Goal: Transaction & Acquisition: Purchase product/service

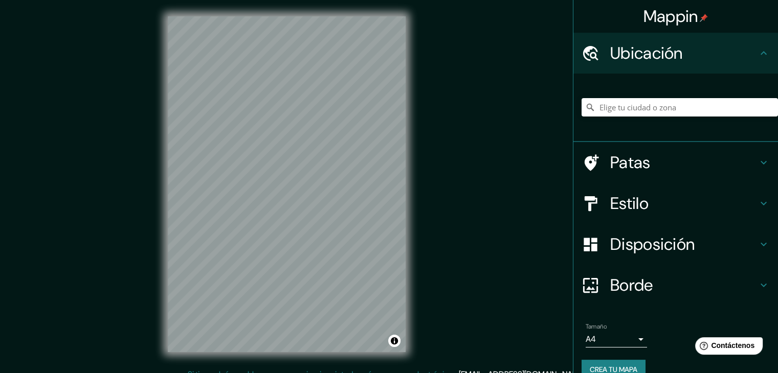
click at [618, 368] on font "Crea tu mapa" at bounding box center [613, 369] width 48 height 9
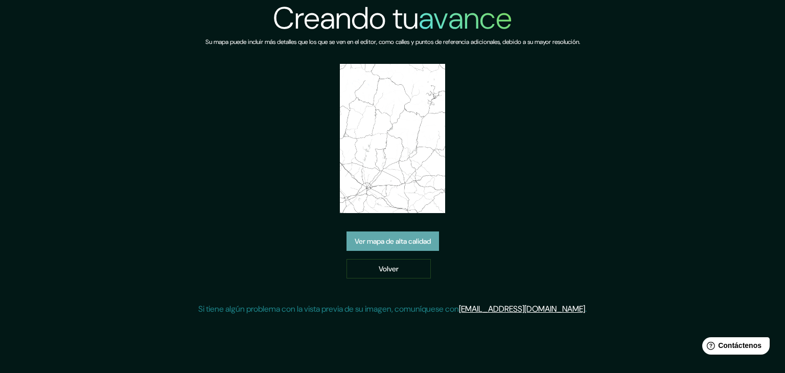
click at [401, 239] on font "Ver mapa de alta calidad" at bounding box center [393, 241] width 76 height 9
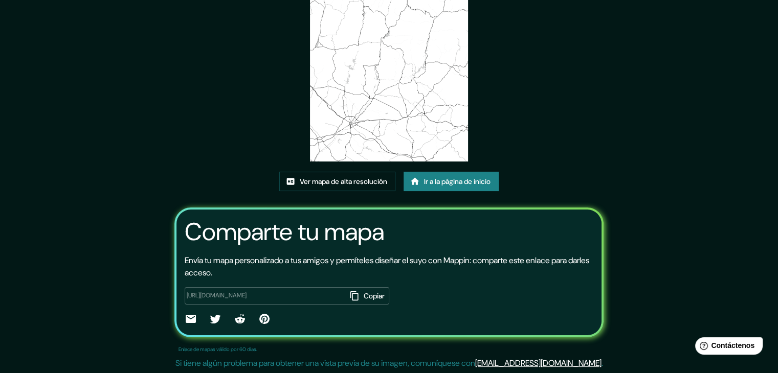
scroll to position [29, 0]
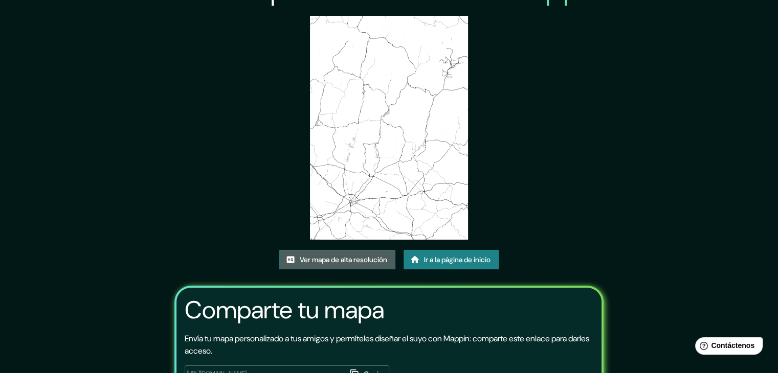
click at [348, 260] on font "Ver mapa de alta resolución" at bounding box center [343, 259] width 87 height 9
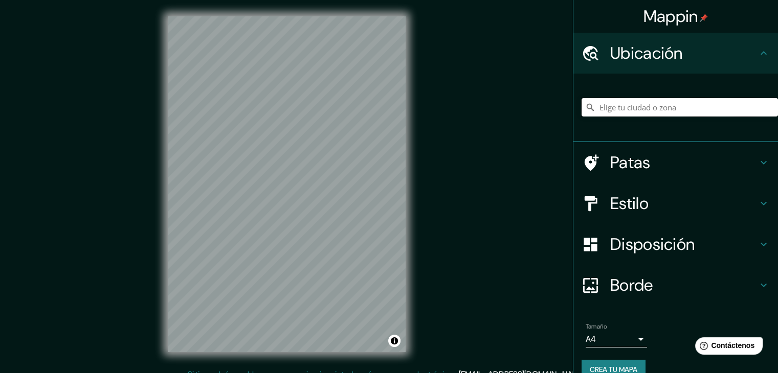
click at [631, 107] on input "Elige tu ciudad o zona" at bounding box center [679, 107] width 196 height 18
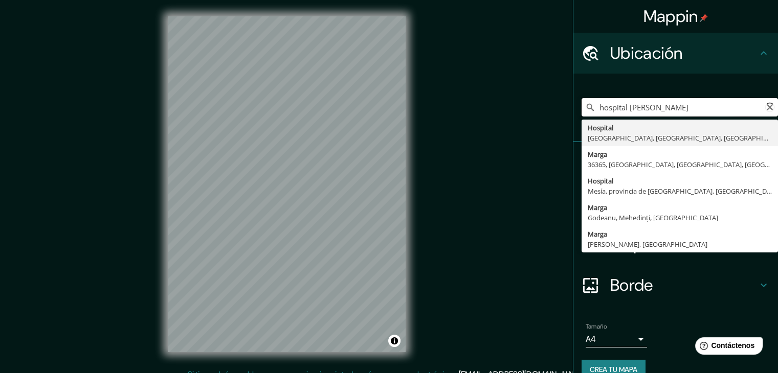
type input "Marga, 82181, Marga, Tabanan, provincia de Bali, Indonesia"
click at [680, 106] on input "Marga, 82181, Marga, Tabanan, provincia de Bali, Indonesia" at bounding box center [679, 107] width 196 height 18
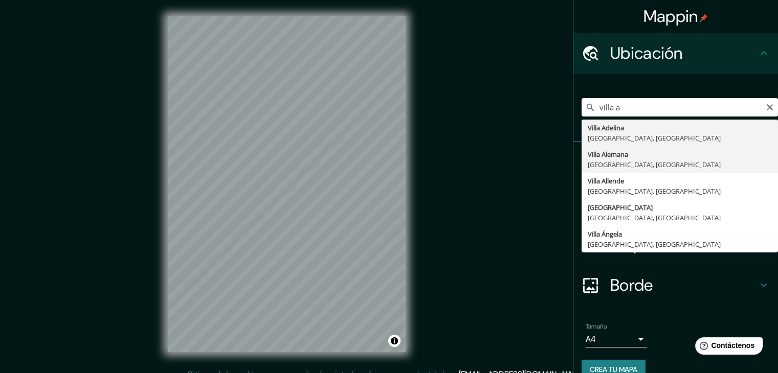
type input "Villa Alemana, Región de Valparaíso, Chile"
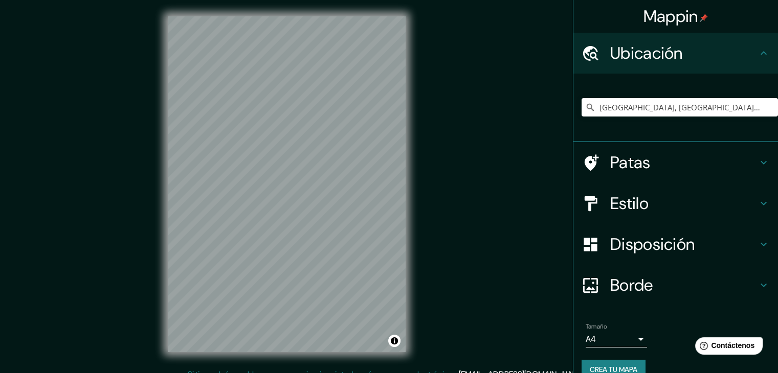
click at [633, 336] on body "Mappin Ubicación Villa Alemana, Región de Valparaíso, Chile Patas Estilo Dispos…" at bounding box center [389, 186] width 778 height 373
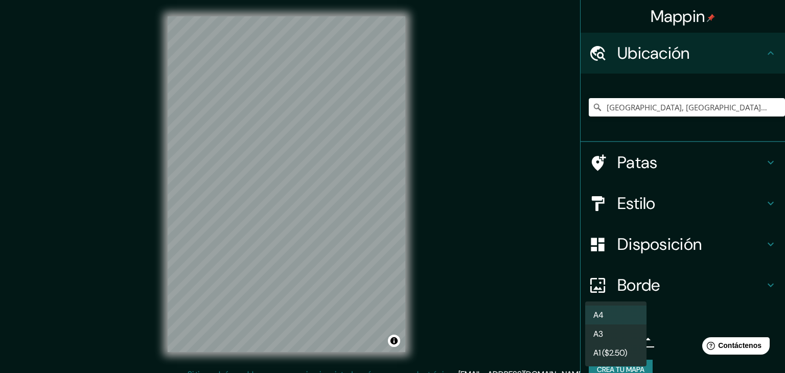
click at [664, 332] on div at bounding box center [392, 186] width 785 height 373
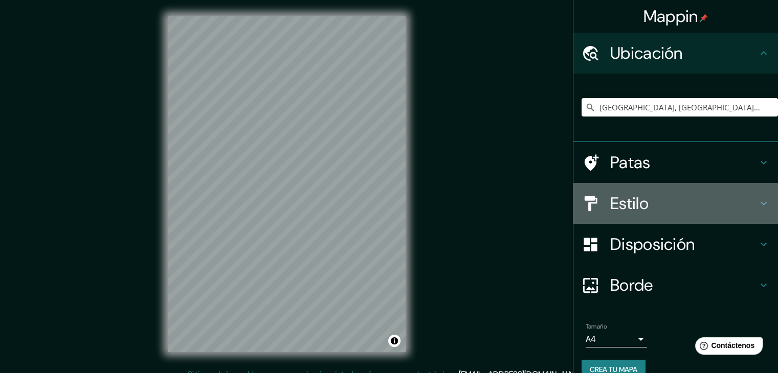
click at [669, 209] on h4 "Estilo" at bounding box center [683, 203] width 147 height 20
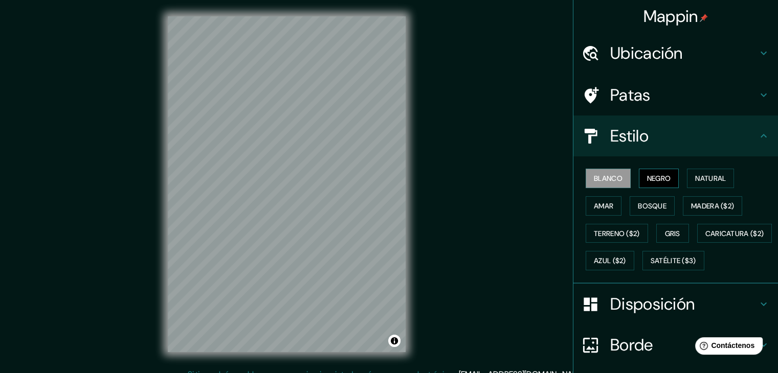
click at [650, 180] on font "Negro" at bounding box center [659, 178] width 24 height 9
click at [699, 180] on font "Natural" at bounding box center [710, 178] width 31 height 9
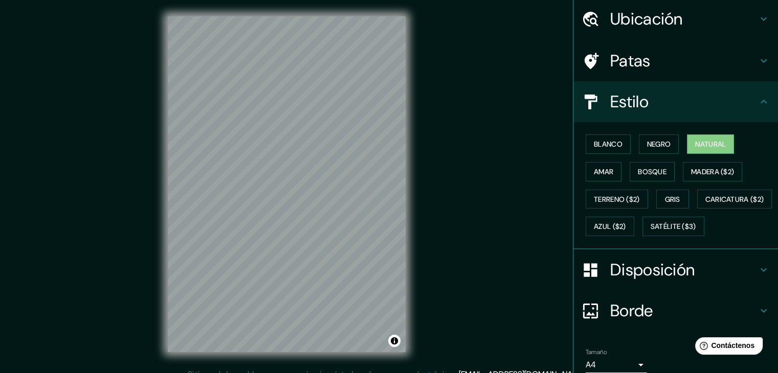
scroll to position [51, 0]
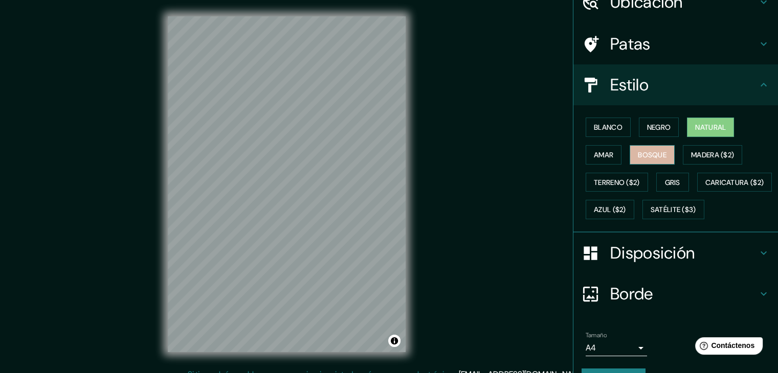
click at [638, 156] on font "Bosque" at bounding box center [652, 154] width 29 height 9
click at [601, 155] on font "Amar" at bounding box center [603, 154] width 19 height 9
click at [696, 128] on font "Natural" at bounding box center [710, 127] width 31 height 9
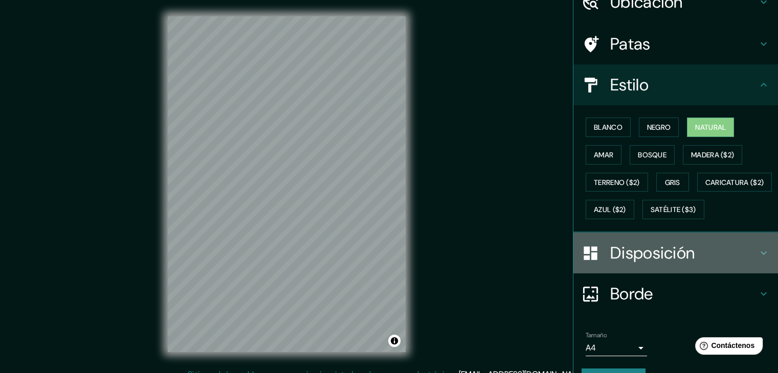
click at [648, 264] on font "Disposición" at bounding box center [652, 252] width 84 height 21
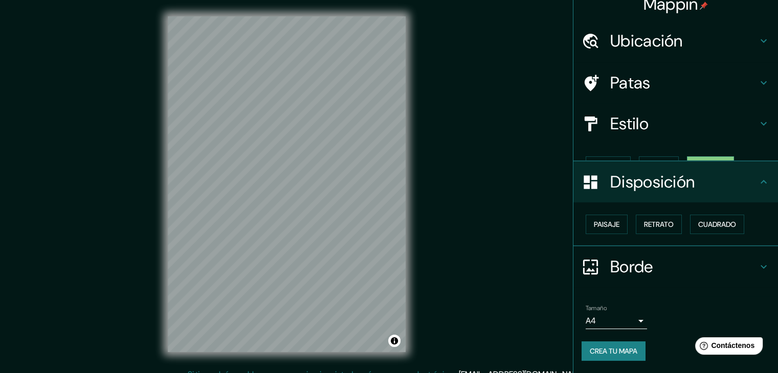
scroll to position [0, 0]
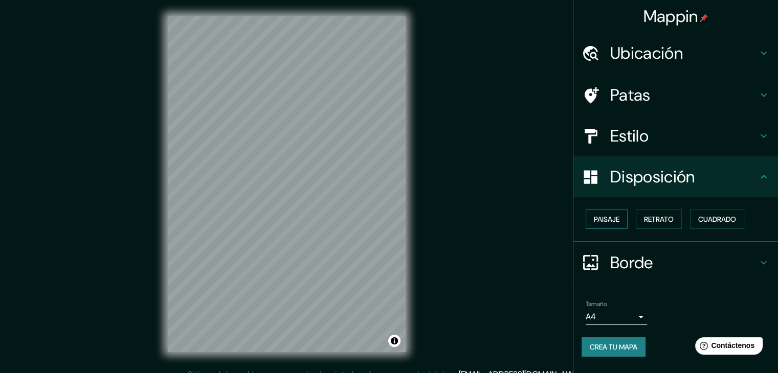
click at [589, 222] on button "Paisaje" at bounding box center [606, 219] width 42 height 19
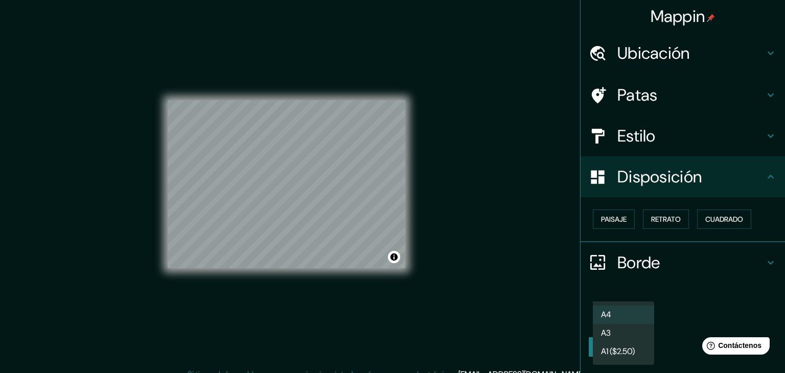
click at [623, 316] on body "Mappin Ubicación Villa Alemana, Región de Valparaíso, Chile Patas Estilo Dispos…" at bounding box center [392, 186] width 785 height 373
click at [618, 348] on font "A1 ($2.50)" at bounding box center [618, 353] width 34 height 13
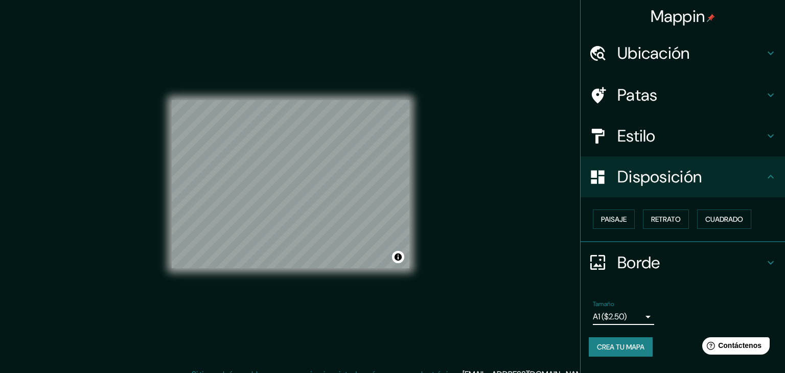
click at [609, 321] on body "Mappin Ubicación Villa Alemana, Región de Valparaíso, Chile Patas Estilo Dispos…" at bounding box center [392, 186] width 785 height 373
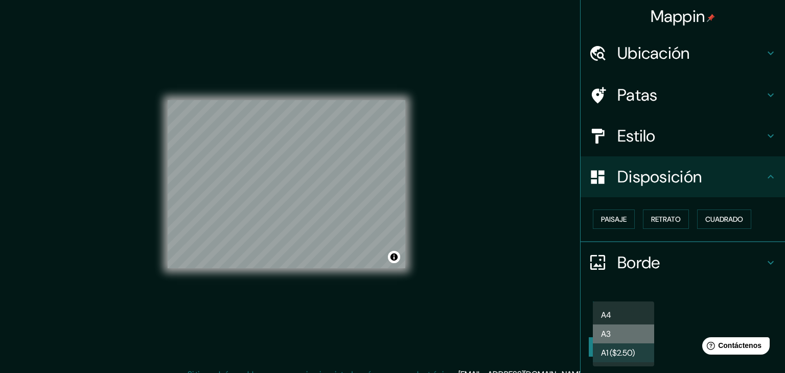
click at [611, 334] on li "A3" at bounding box center [623, 334] width 61 height 19
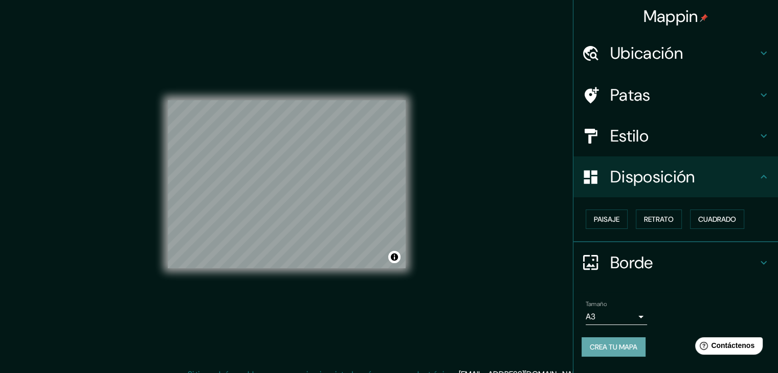
click at [632, 343] on font "Crea tu mapa" at bounding box center [613, 347] width 48 height 9
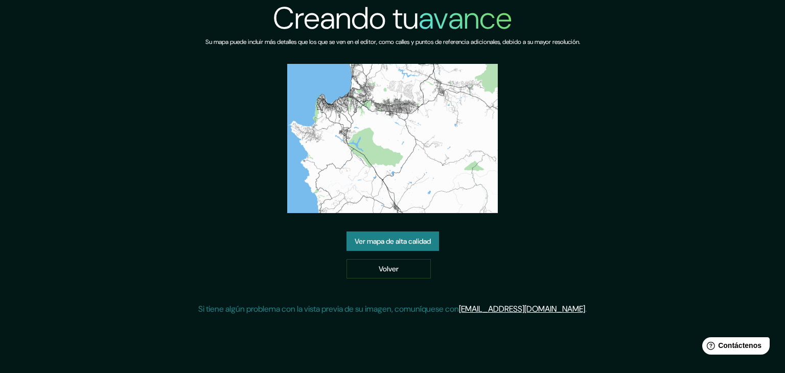
click at [405, 247] on font "Ver mapa de alta calidad" at bounding box center [393, 241] width 76 height 13
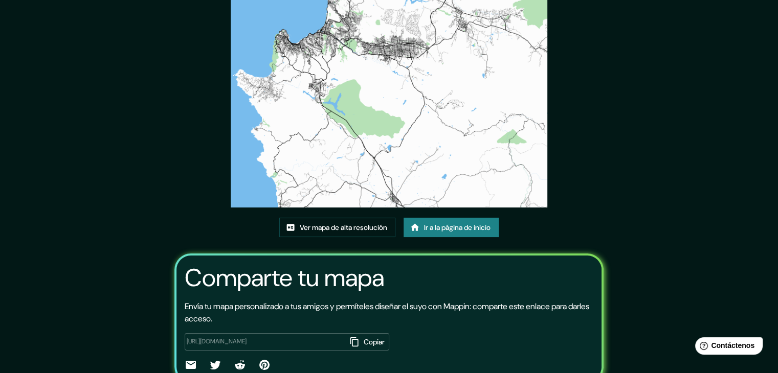
scroll to position [107, 0]
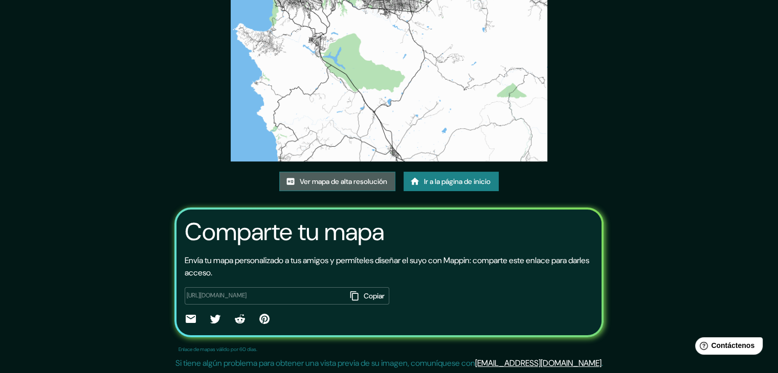
click at [342, 180] on font "Ver mapa de alta resolución" at bounding box center [343, 181] width 87 height 9
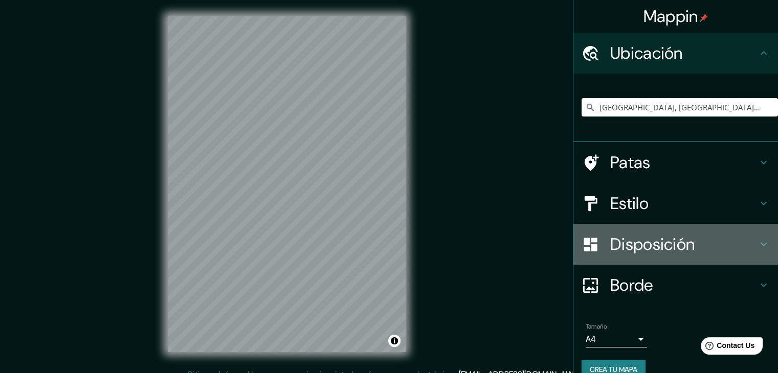
click at [648, 255] on div "Disposición" at bounding box center [675, 244] width 205 height 41
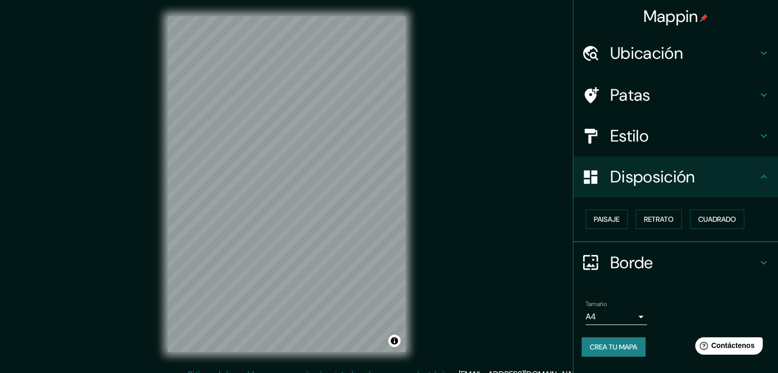
click at [644, 255] on font "Borde" at bounding box center [631, 262] width 43 height 21
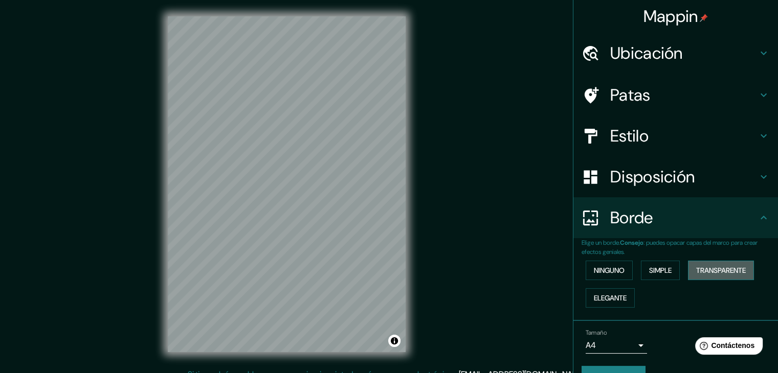
click at [697, 268] on font "Transparente" at bounding box center [721, 270] width 50 height 9
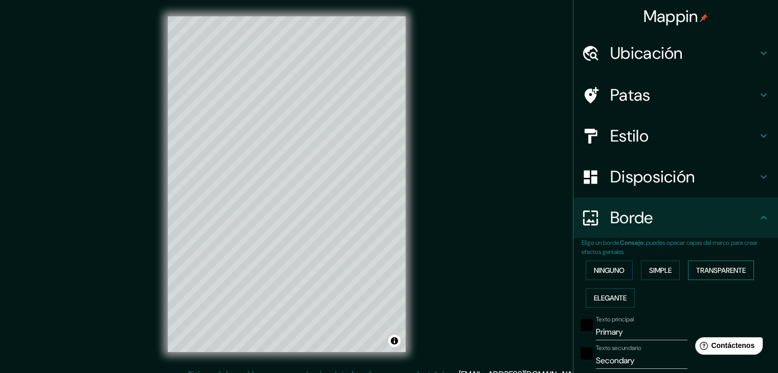
click at [697, 268] on font "Transparente" at bounding box center [721, 270] width 50 height 9
type input "223"
type input "37"
click at [595, 272] on font "Ninguno" at bounding box center [609, 270] width 31 height 9
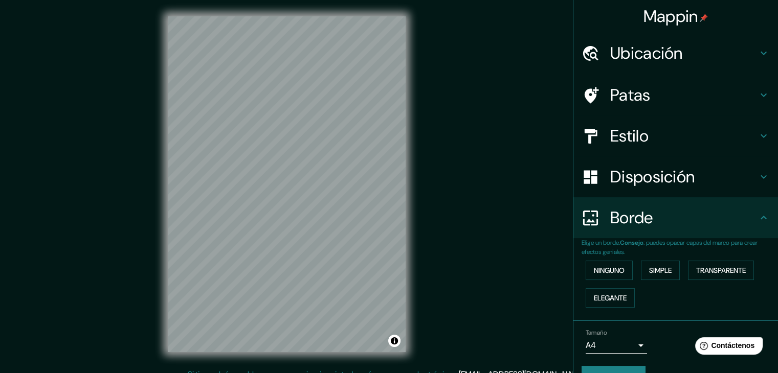
click at [598, 286] on div "Ninguno Simple Transparente Elegante" at bounding box center [679, 284] width 196 height 55
click at [598, 298] on font "Elegante" at bounding box center [610, 297] width 33 height 9
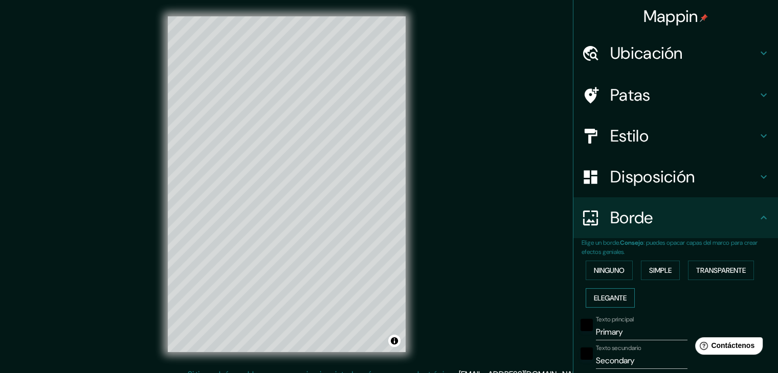
click at [598, 298] on font "Elegante" at bounding box center [610, 297] width 33 height 9
type input "37"
type input "19"
click at [649, 267] on font "Simple" at bounding box center [660, 270] width 22 height 9
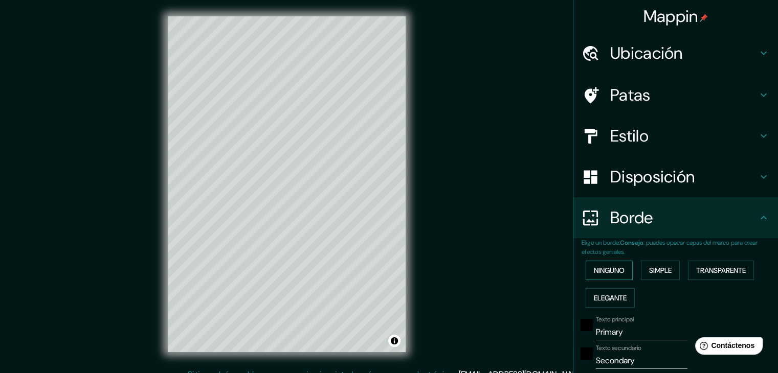
click at [597, 267] on font "Ninguno" at bounding box center [609, 270] width 31 height 9
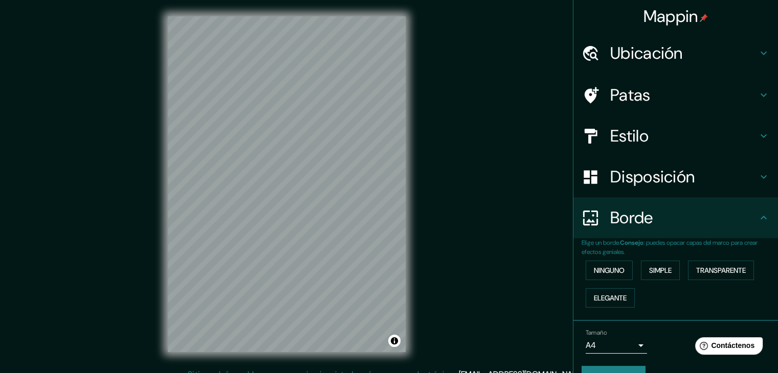
click at [630, 132] on font "Estilo" at bounding box center [629, 135] width 38 height 21
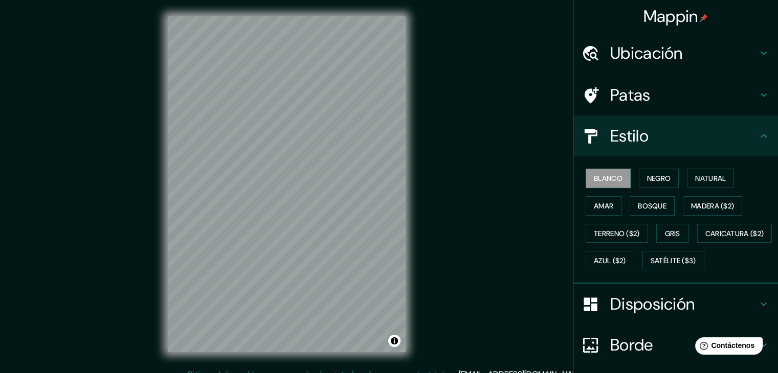
click at [627, 89] on font "Patas" at bounding box center [630, 94] width 40 height 21
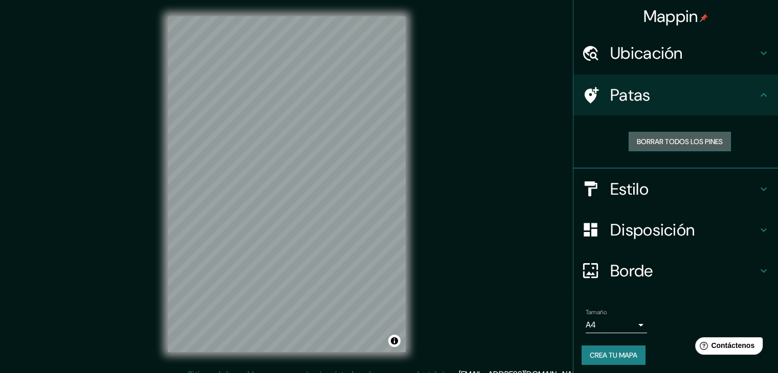
click at [654, 144] on font "Borrar todos los pines" at bounding box center [680, 141] width 86 height 9
click at [652, 135] on font "Borrar todos los pines" at bounding box center [680, 141] width 86 height 13
click at [674, 56] on font "Ubicación" at bounding box center [646, 52] width 73 height 21
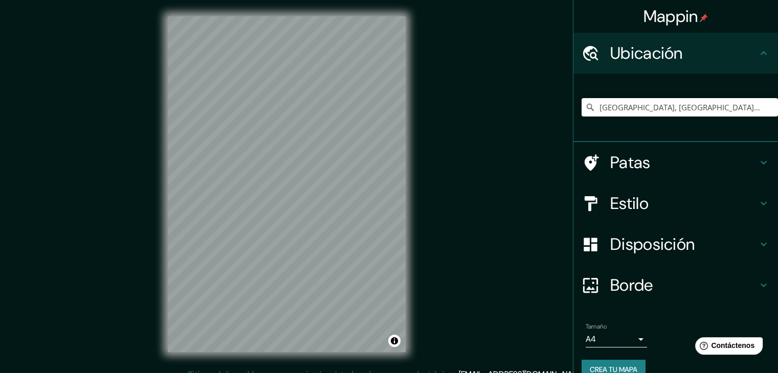
click at [674, 56] on font "Ubicación" at bounding box center [646, 52] width 73 height 21
